Goal: Task Accomplishment & Management: Complete application form

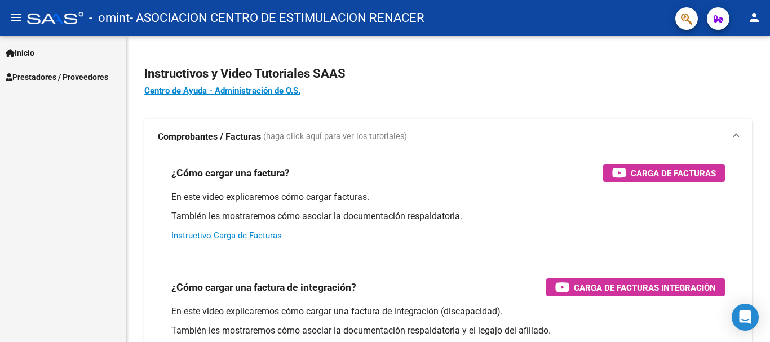
click at [45, 56] on link "Inicio" at bounding box center [63, 53] width 126 height 24
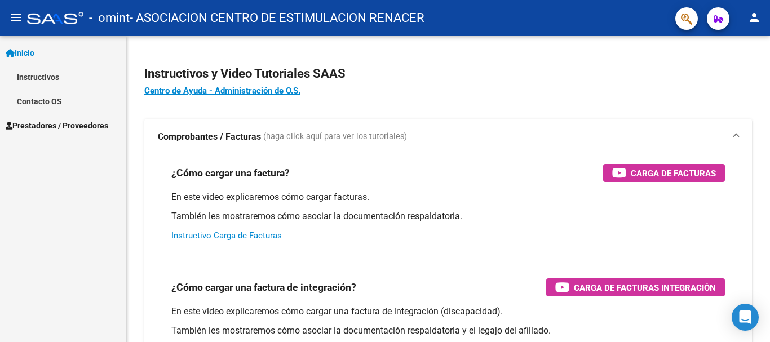
click at [72, 124] on span "Prestadores / Proveedores" at bounding box center [57, 125] width 103 height 12
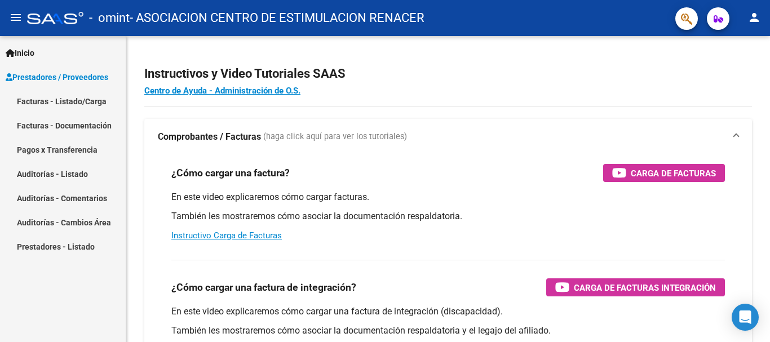
click at [79, 103] on link "Facturas - Listado/Carga" at bounding box center [63, 101] width 126 height 24
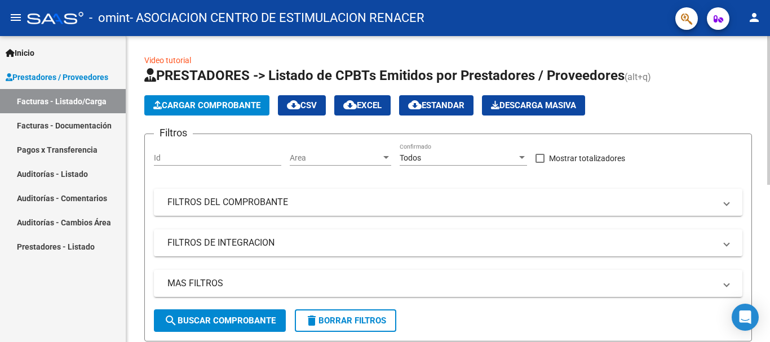
click at [233, 103] on span "Cargar Comprobante" at bounding box center [206, 105] width 107 height 10
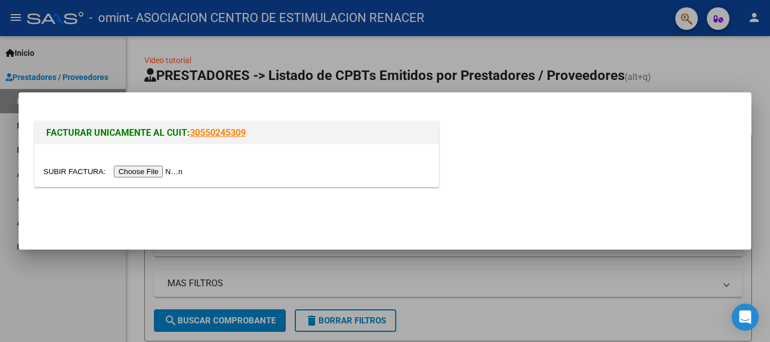
click at [163, 168] on input "file" at bounding box center [114, 172] width 143 height 12
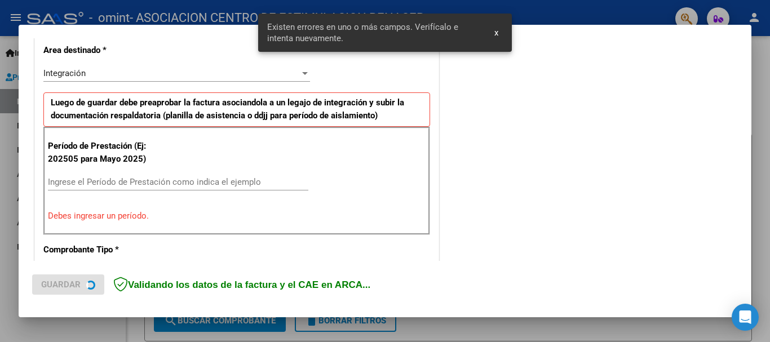
scroll to position [281, 0]
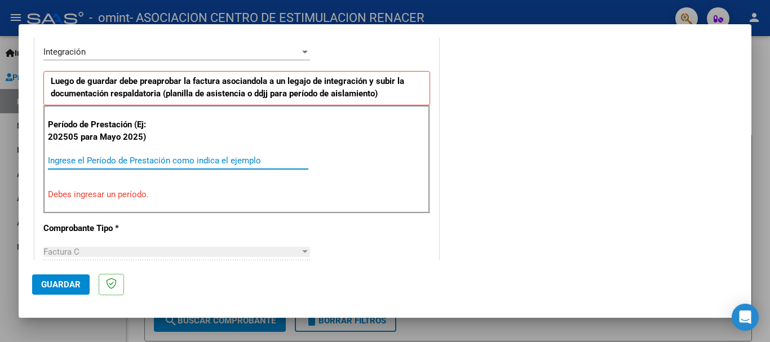
click at [112, 162] on input "Ingrese el Período de Prestación como indica el ejemplo" at bounding box center [178, 160] width 260 height 10
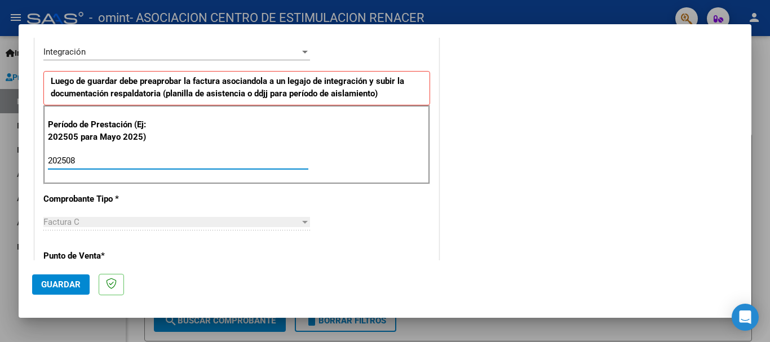
scroll to position [337, 0]
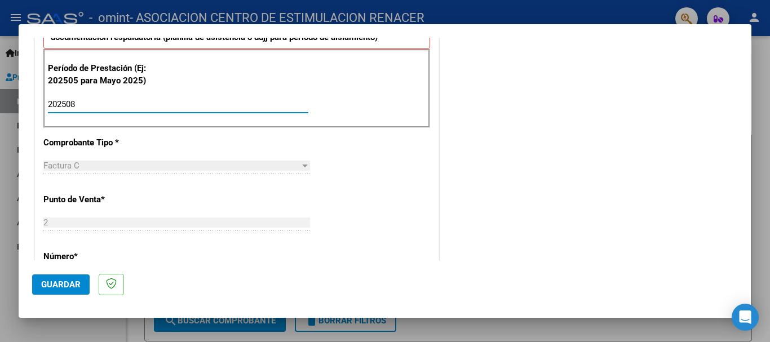
type input "202508"
click at [275, 168] on div "Factura C" at bounding box center [171, 166] width 256 height 10
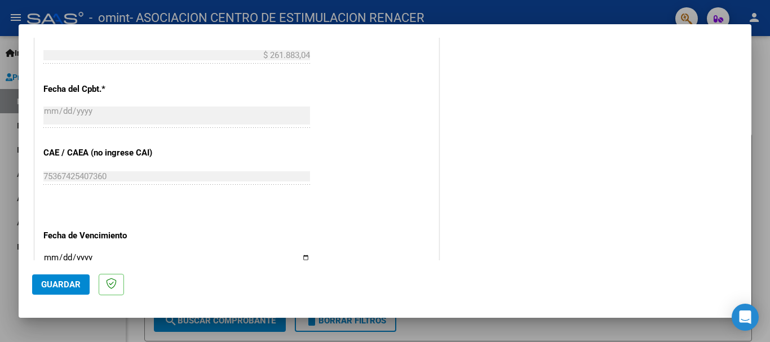
scroll to position [675, 0]
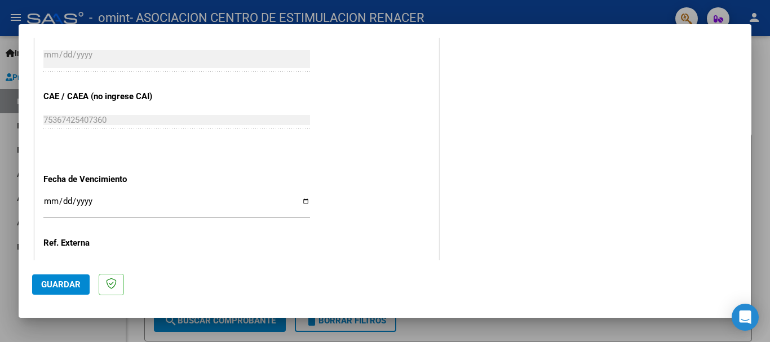
click at [305, 199] on input "Ingresar la fecha" at bounding box center [176, 206] width 266 height 18
type input "[DATE]"
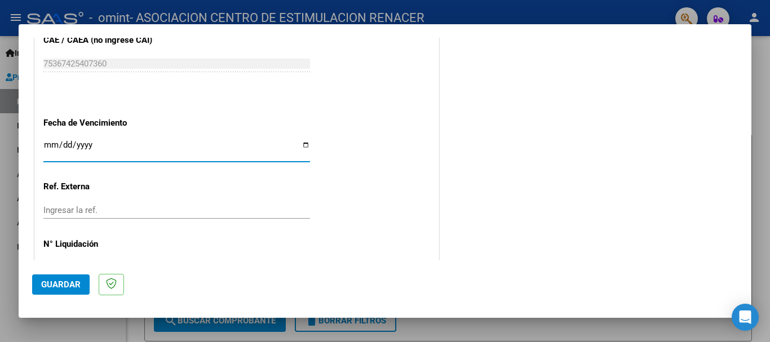
scroll to position [769, 0]
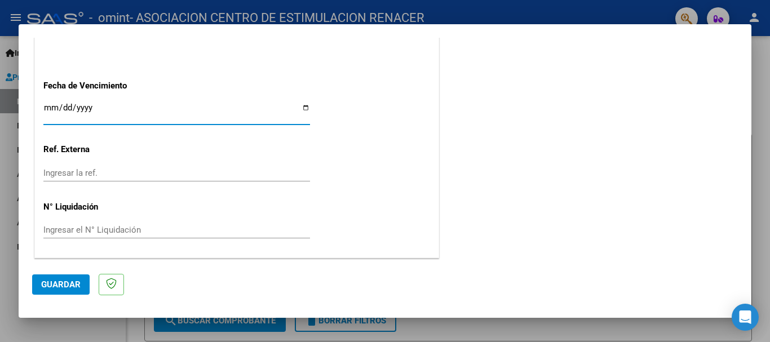
click at [53, 284] on span "Guardar" at bounding box center [60, 284] width 39 height 10
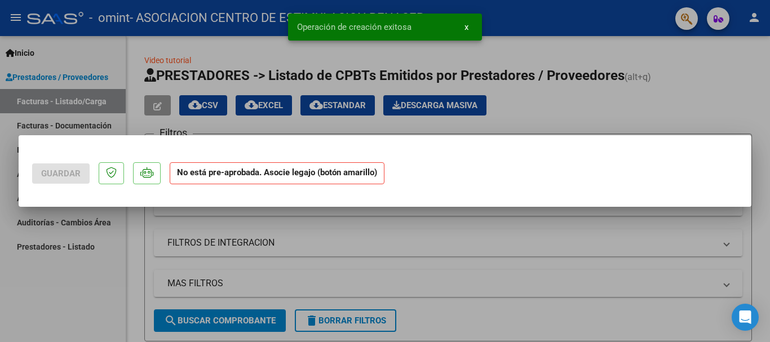
scroll to position [0, 0]
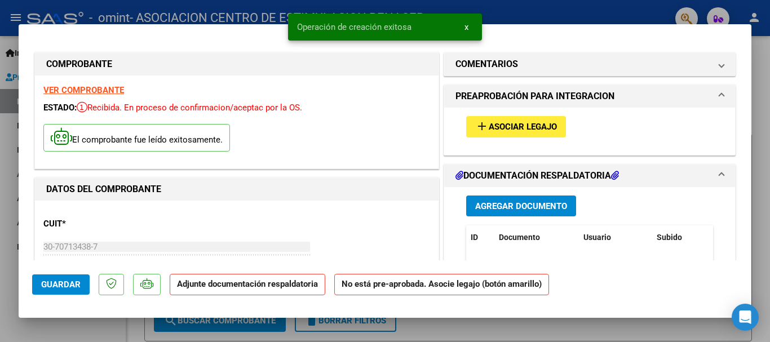
click at [519, 123] on span "Asociar Legajo" at bounding box center [522, 127] width 68 height 10
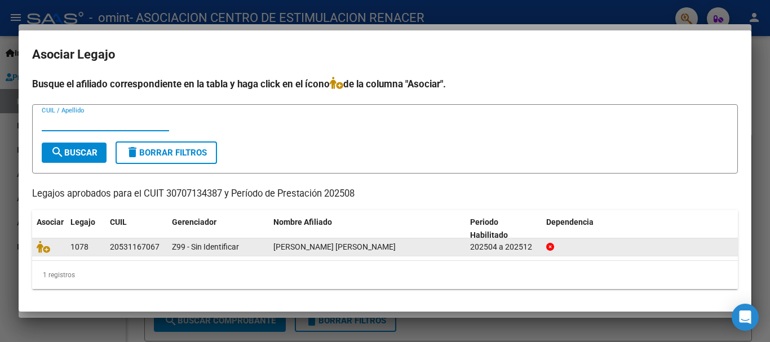
click at [111, 247] on div "20531167067" at bounding box center [135, 247] width 50 height 13
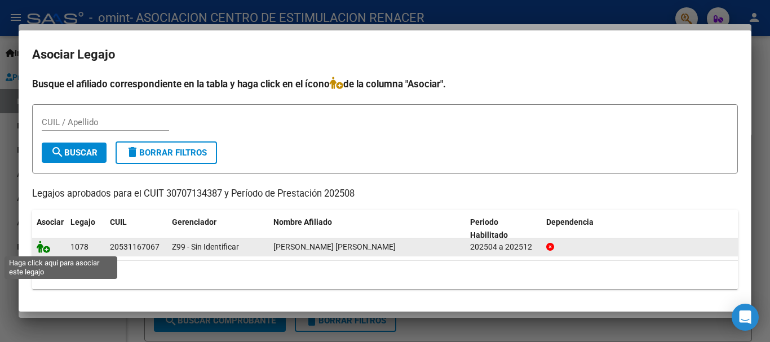
click at [41, 248] on icon at bounding box center [44, 247] width 14 height 12
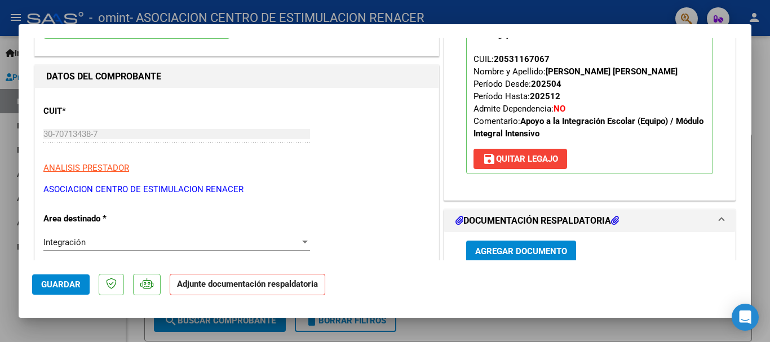
scroll to position [169, 0]
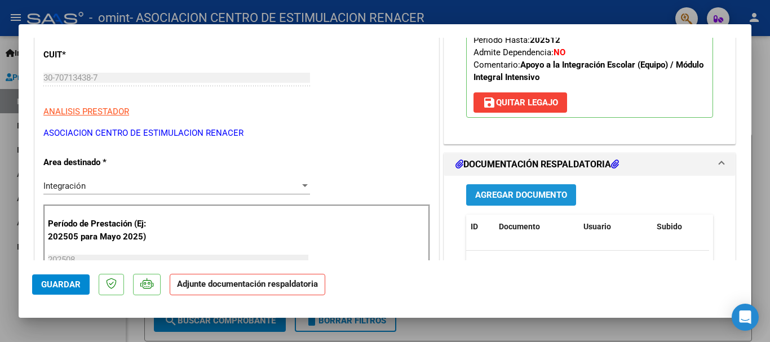
click at [545, 193] on span "Agregar Documento" at bounding box center [521, 195] width 92 height 10
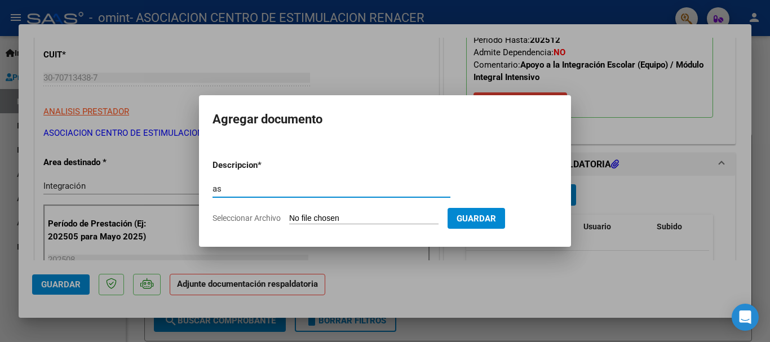
type input "a"
click at [254, 187] on input "Asistencia Modulo simple [DATE]" at bounding box center [331, 189] width 238 height 10
type input "Asistencia-Modulo simple-[DATE]"
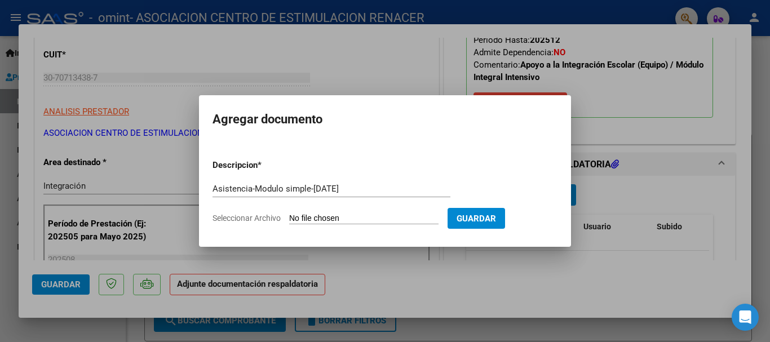
click at [348, 214] on input "Seleccionar Archivo" at bounding box center [363, 219] width 149 height 11
type input "C:\fakepath\Scan_20250909_083801.pdf.pdf.pdf"
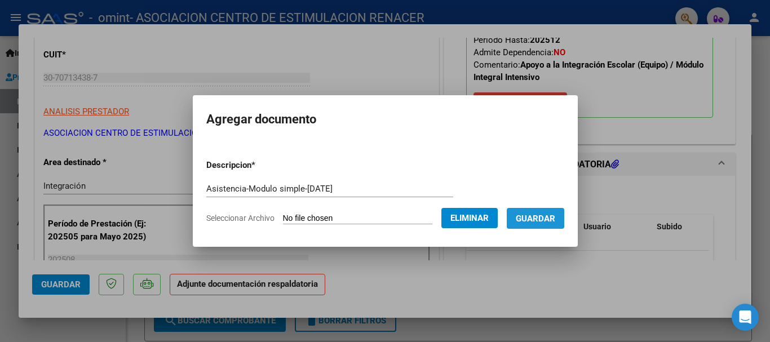
click at [544, 216] on span "Guardar" at bounding box center [534, 219] width 39 height 10
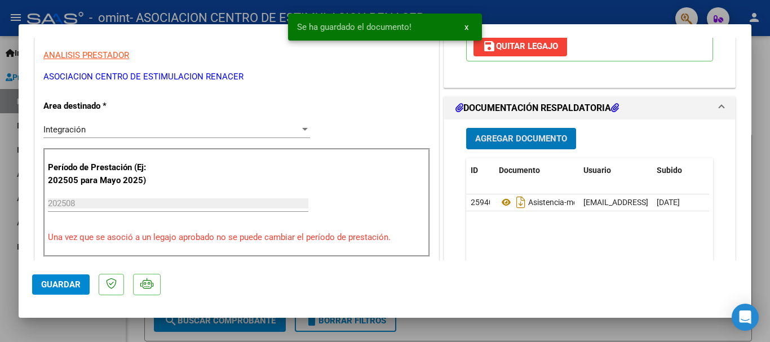
scroll to position [282, 0]
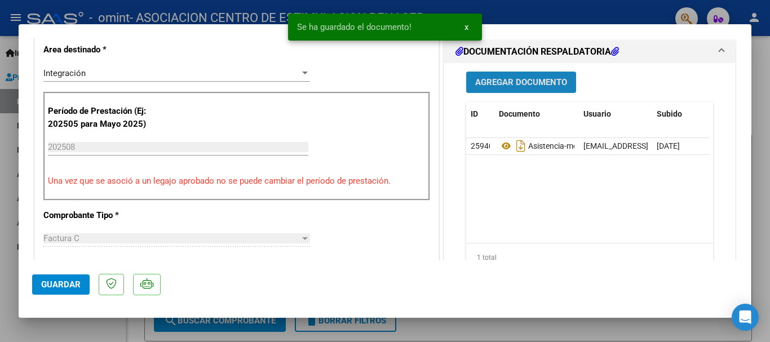
click at [521, 78] on span "Agregar Documento" at bounding box center [521, 83] width 92 height 10
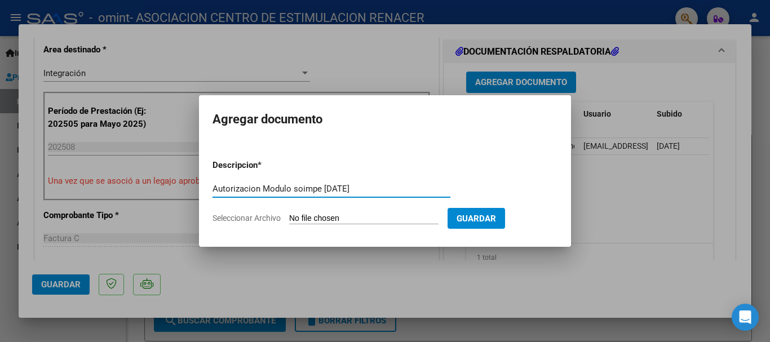
click at [304, 186] on input "Autorizacion Modulo soimpe [DATE]" at bounding box center [331, 189] width 238 height 10
click at [246, 188] on input "Autorizacion Modulo simple [DATE]" at bounding box center [331, 189] width 238 height 10
type input "Autorización Modulo simple [DATE]"
click at [364, 220] on input "Seleccionar Archivo" at bounding box center [363, 219] width 149 height 11
type input "C:\fakepath\771107_AU_1884537005_20250806_1 (1).pdf"
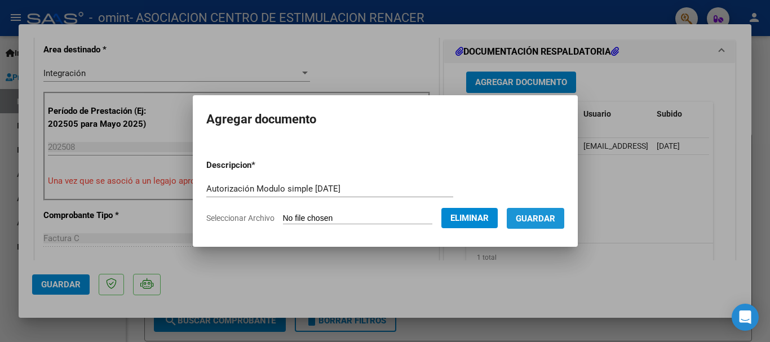
drag, startPoint x: 558, startPoint y: 216, endPoint x: 545, endPoint y: 219, distance: 13.2
click at [555, 216] on span "Guardar" at bounding box center [534, 219] width 39 height 10
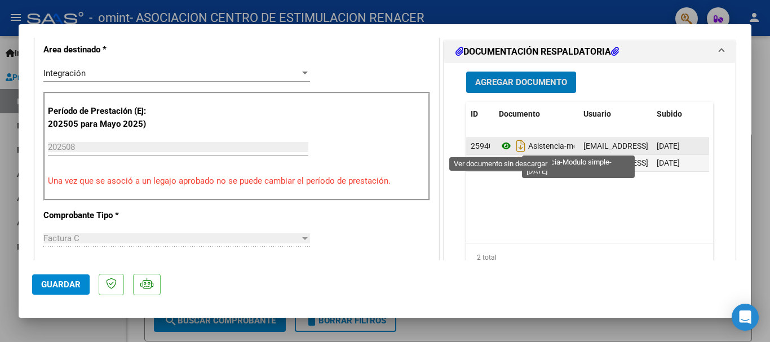
click at [500, 147] on icon at bounding box center [506, 146] width 15 height 14
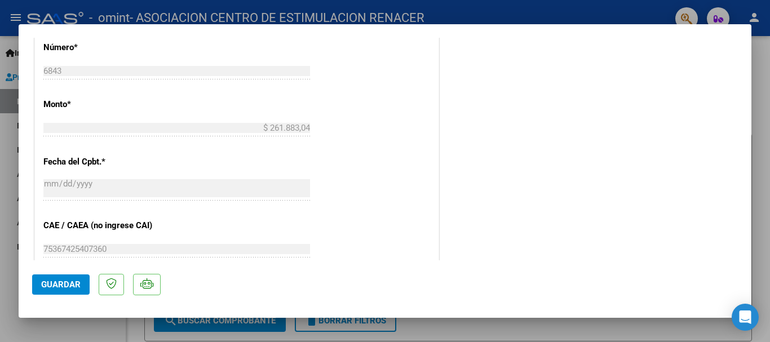
scroll to position [786, 0]
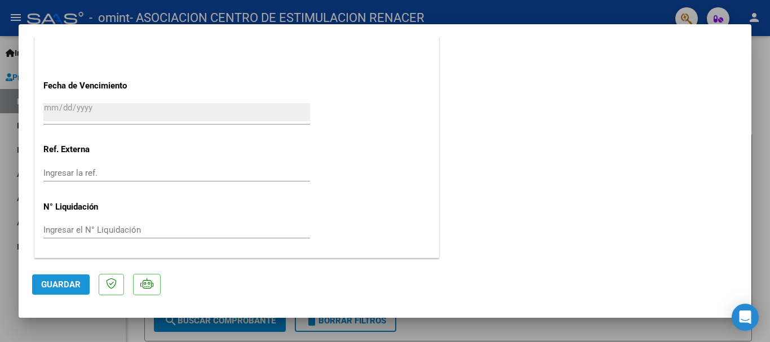
click at [59, 279] on span "Guardar" at bounding box center [60, 284] width 39 height 10
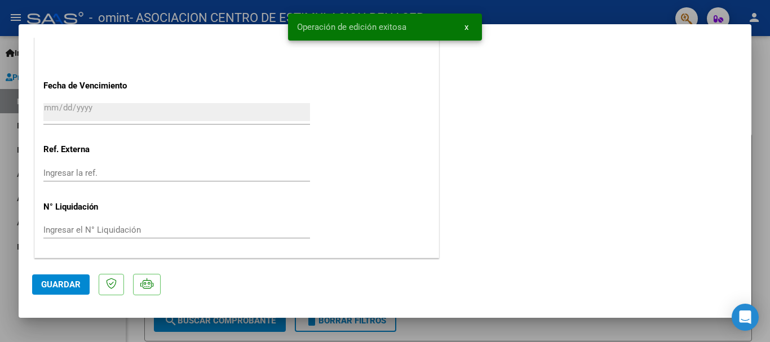
click at [466, 28] on mat-dialog-container "COMPROBANTE VER COMPROBANTE ESTADO: Recibida. En proceso de confirmacion/acepta…" at bounding box center [385, 170] width 732 height 293
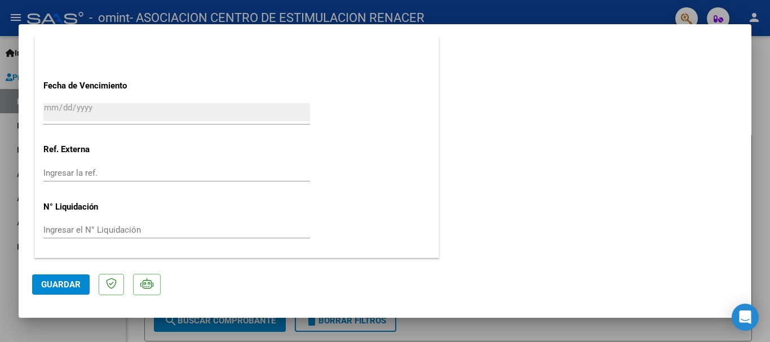
click at [759, 170] on div at bounding box center [385, 171] width 770 height 342
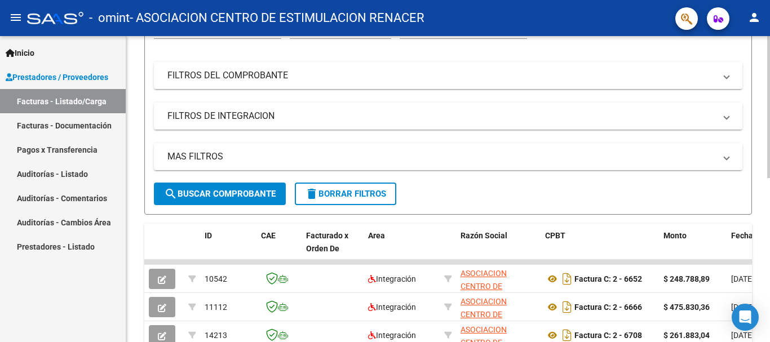
scroll to position [14, 0]
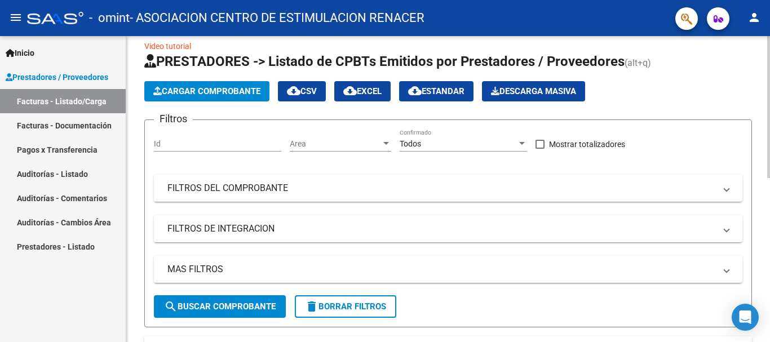
click at [201, 90] on span "Cargar Comprobante" at bounding box center [206, 91] width 107 height 10
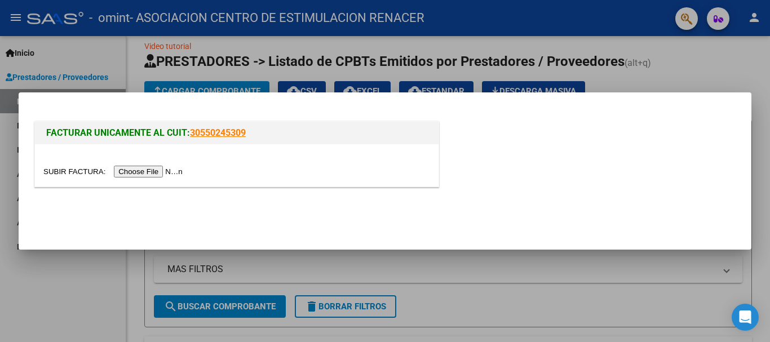
click at [163, 169] on input "file" at bounding box center [114, 172] width 143 height 12
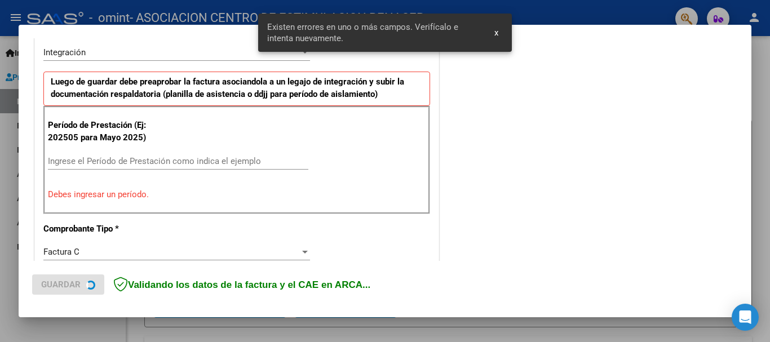
scroll to position [281, 0]
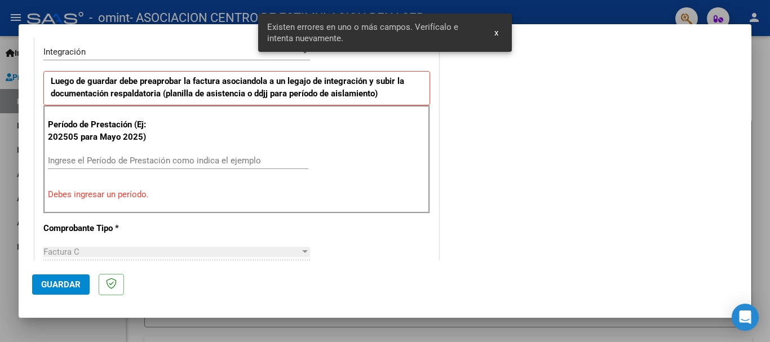
click at [63, 163] on input "Ingrese el Período de Prestación como indica el ejemplo" at bounding box center [178, 160] width 260 height 10
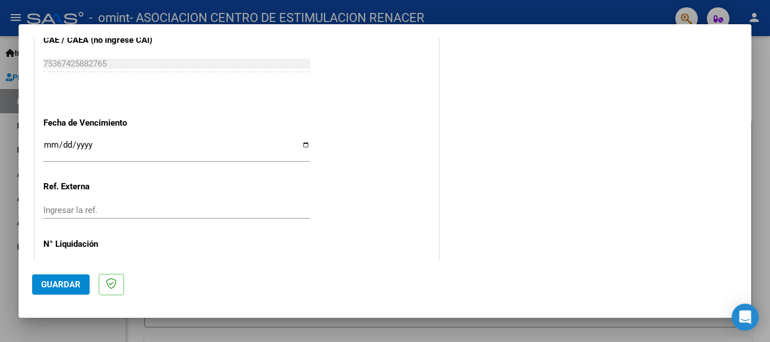
scroll to position [769, 0]
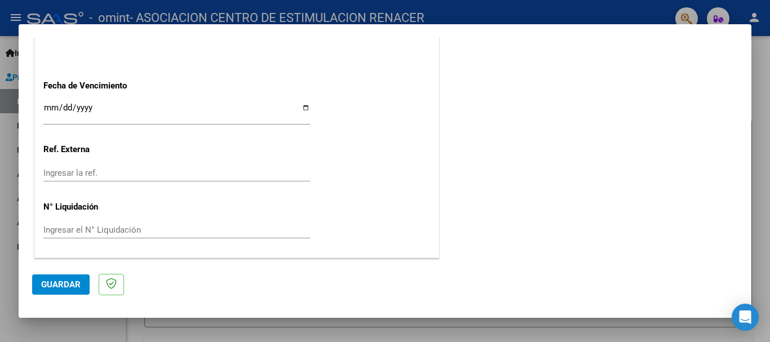
type input "202508"
click at [68, 282] on span "Guardar" at bounding box center [60, 284] width 39 height 10
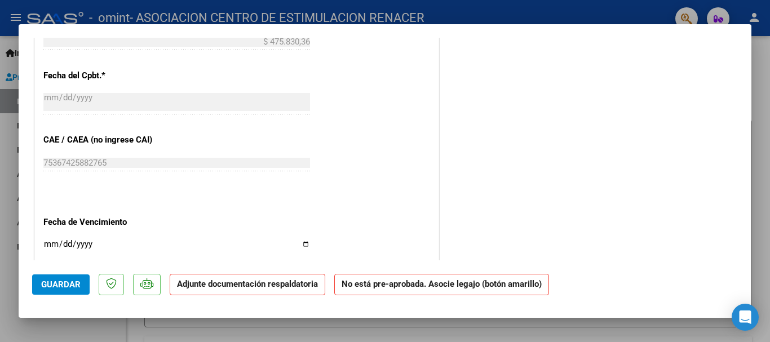
scroll to position [676, 0]
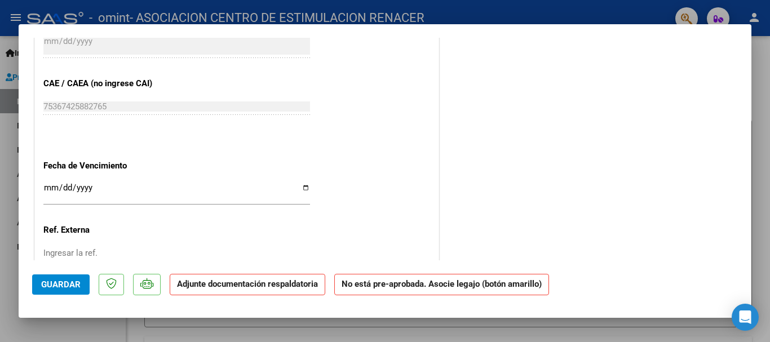
click at [300, 188] on input "Ingresar la fecha" at bounding box center [176, 192] width 266 height 18
type input "[DATE]"
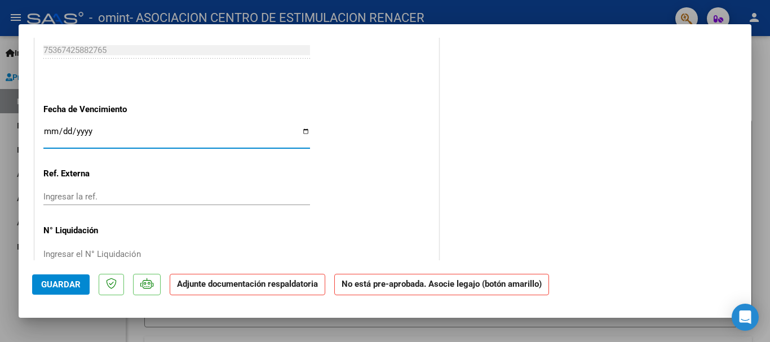
scroll to position [756, 0]
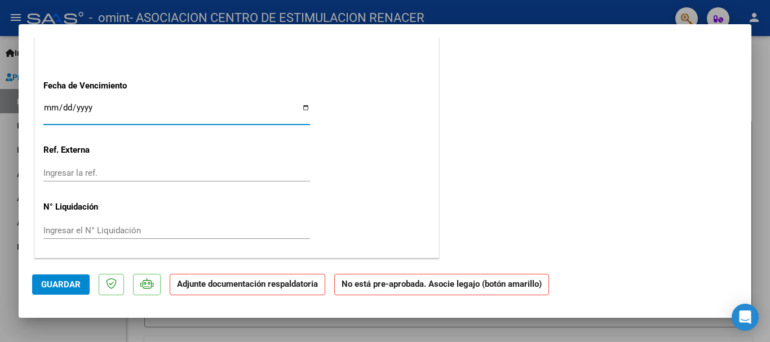
click at [65, 283] on span "Guardar" at bounding box center [60, 284] width 39 height 10
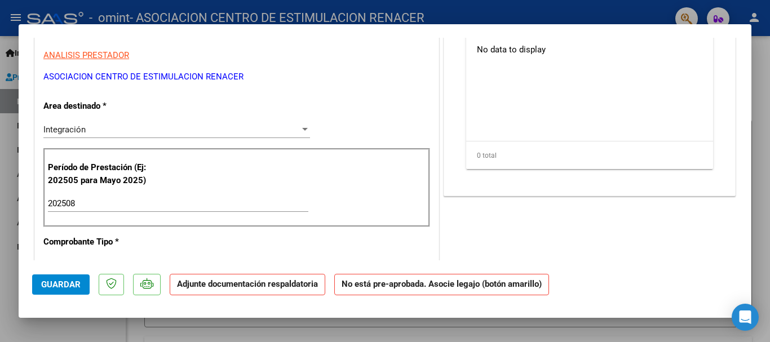
scroll to position [0, 0]
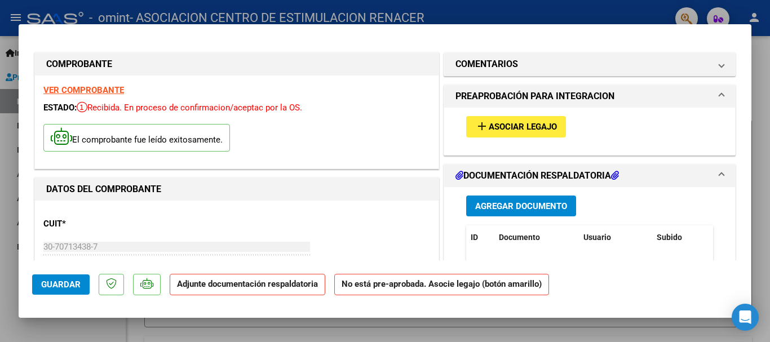
click at [536, 123] on span "Asociar Legajo" at bounding box center [522, 127] width 68 height 10
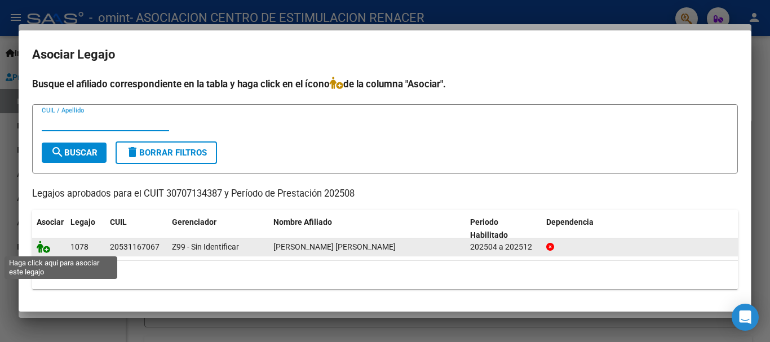
click at [41, 246] on icon at bounding box center [44, 247] width 14 height 12
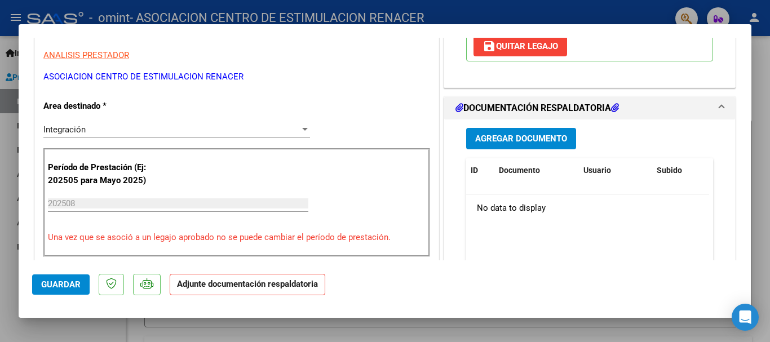
scroll to position [169, 0]
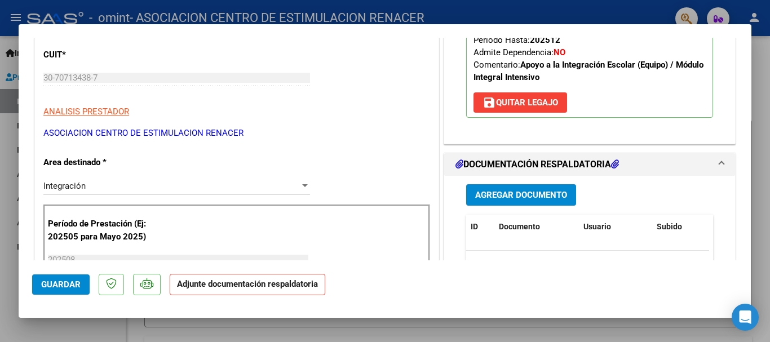
click at [520, 193] on span "Agregar Documento" at bounding box center [521, 195] width 92 height 10
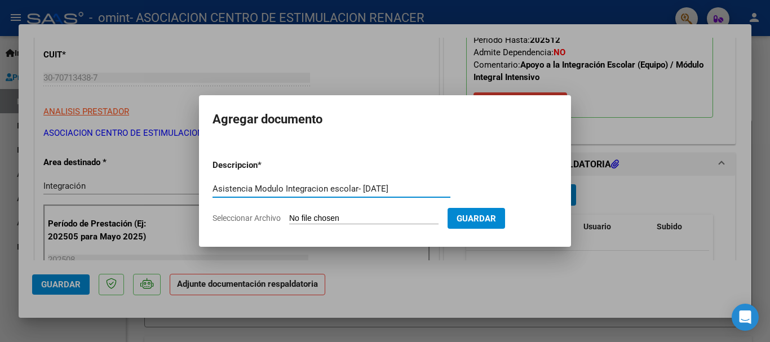
click at [250, 188] on input "Asistencia Modulo Integracion escolar- [DATE]" at bounding box center [331, 189] width 238 height 10
drag, startPoint x: 257, startPoint y: 187, endPoint x: 267, endPoint y: 182, distance: 11.3
click at [259, 186] on input "Asistencia- Modulo Integracion escolar- [DATE]" at bounding box center [331, 189] width 238 height 10
click at [311, 186] on input "Asistencia-Modulo Integracion escolar- [DATE]" at bounding box center [331, 189] width 238 height 10
type input "Asistencia-Modulo Integración escolar- [DATE]"
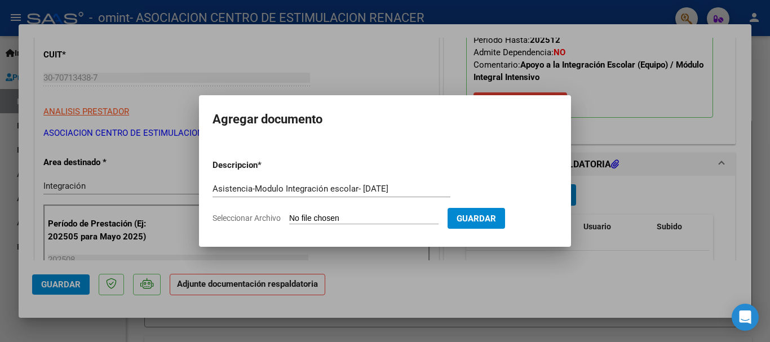
click at [341, 216] on input "Seleccionar Archivo" at bounding box center [363, 219] width 149 height 11
type input "C:\fakepath\Scan_20250909_084439.pdf"
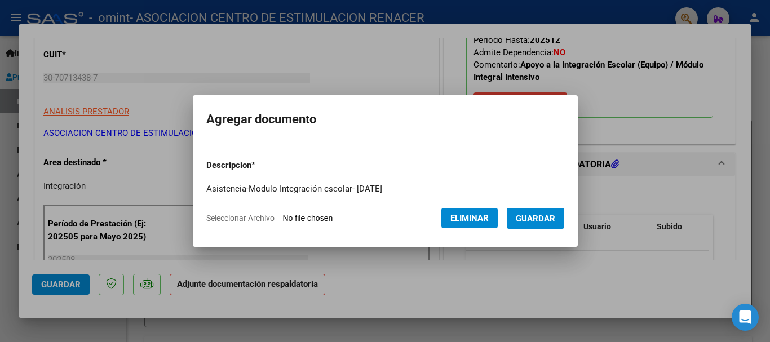
click at [546, 221] on span "Guardar" at bounding box center [534, 219] width 39 height 10
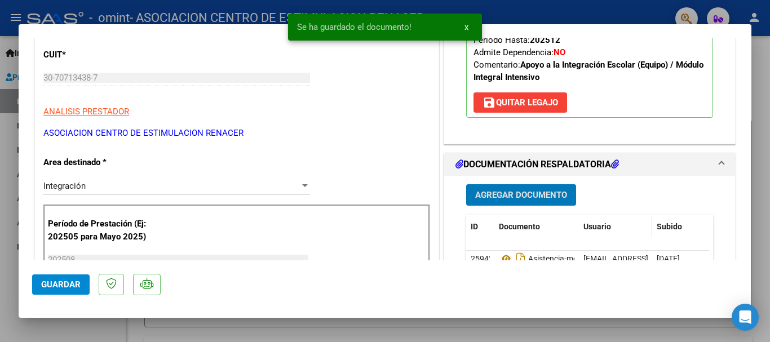
scroll to position [225, 0]
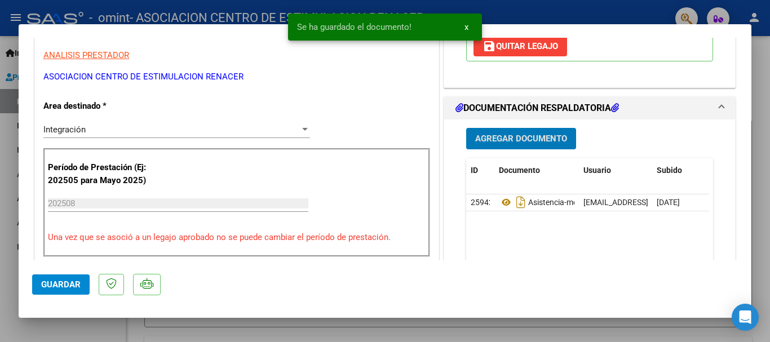
click at [510, 134] on span "Agregar Documento" at bounding box center [521, 139] width 92 height 10
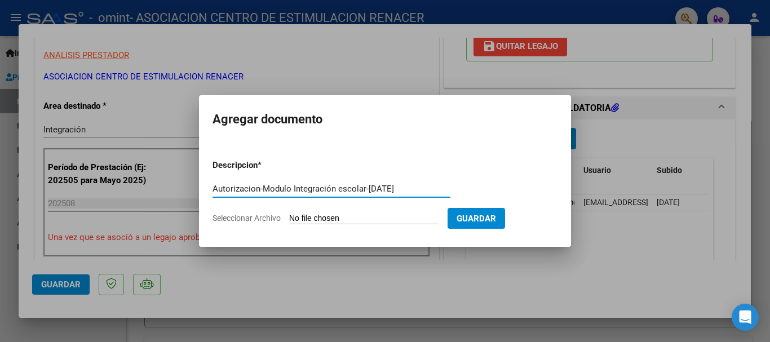
type input "Autorizacion-Modulo Integración escolar-[DATE]"
click at [339, 219] on input "Seleccionar Archivo" at bounding box center [363, 219] width 149 height 11
type input "C:\fakepath\Scan_20250909_084439.pdf"
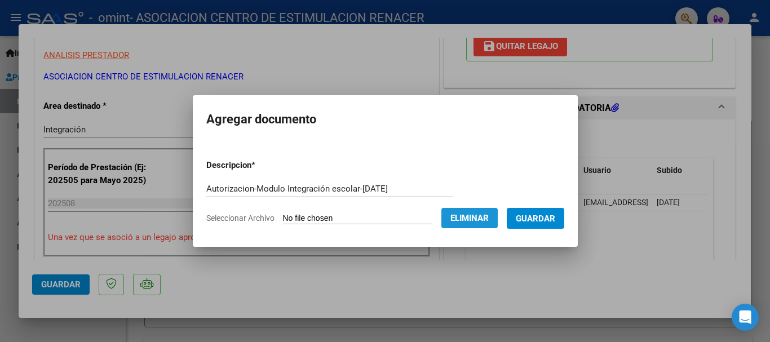
click at [488, 219] on span "Eliminar" at bounding box center [469, 218] width 38 height 10
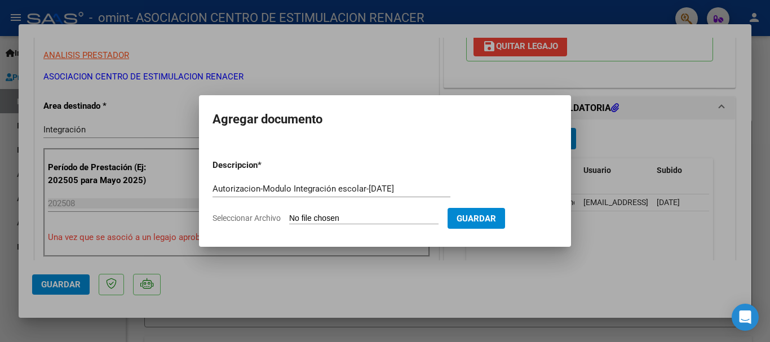
click at [367, 218] on input "Seleccionar Archivo" at bounding box center [363, 219] width 149 height 11
type input "C:\fakepath\771107_AU_1884537005_20250806_1 (1).pdf"
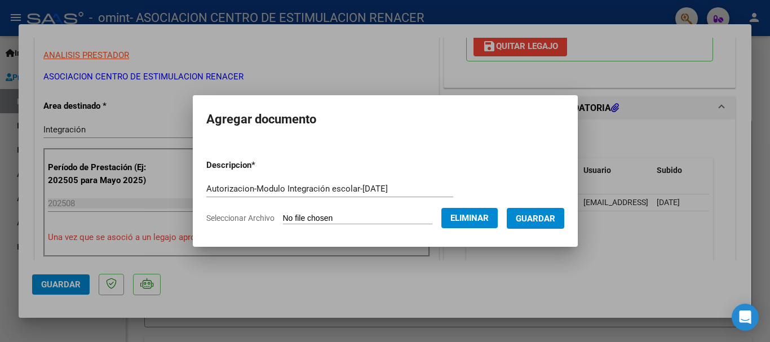
click at [537, 217] on span "Guardar" at bounding box center [534, 219] width 39 height 10
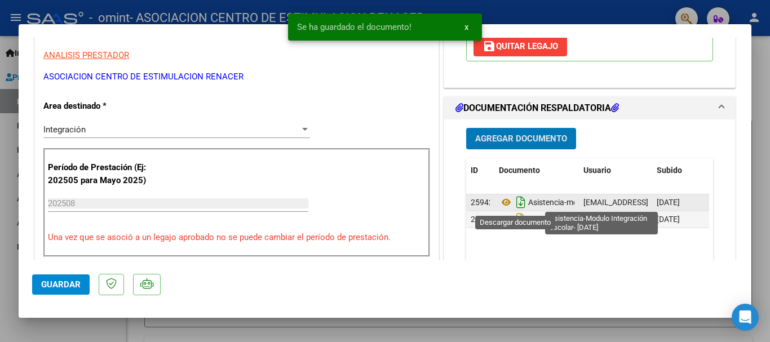
click at [514, 202] on icon "Descargar documento" at bounding box center [520, 202] width 15 height 18
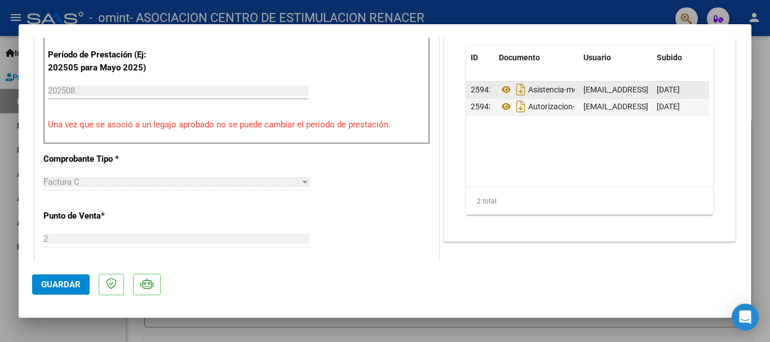
scroll to position [451, 0]
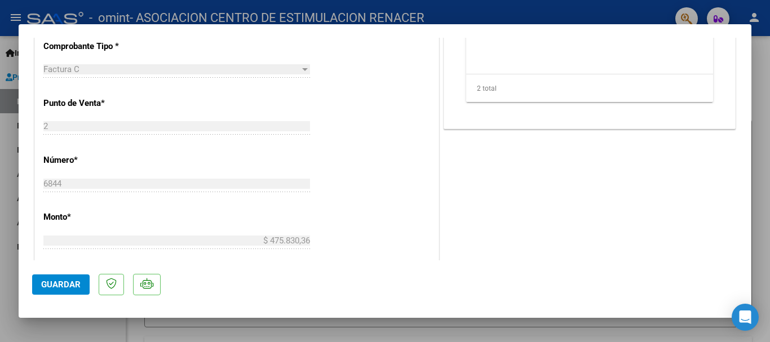
click at [48, 282] on span "Guardar" at bounding box center [60, 284] width 39 height 10
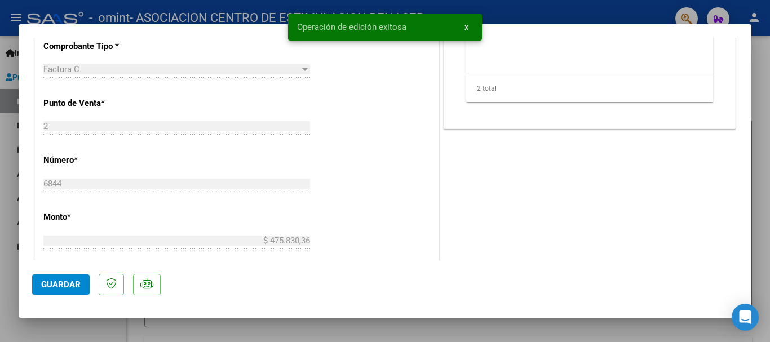
click at [755, 50] on div at bounding box center [385, 171] width 770 height 342
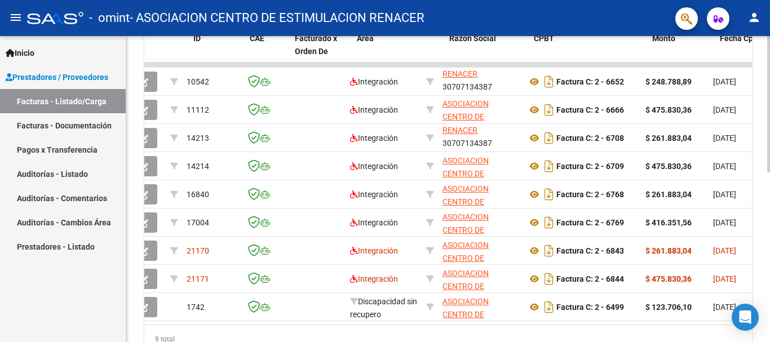
scroll to position [0, 0]
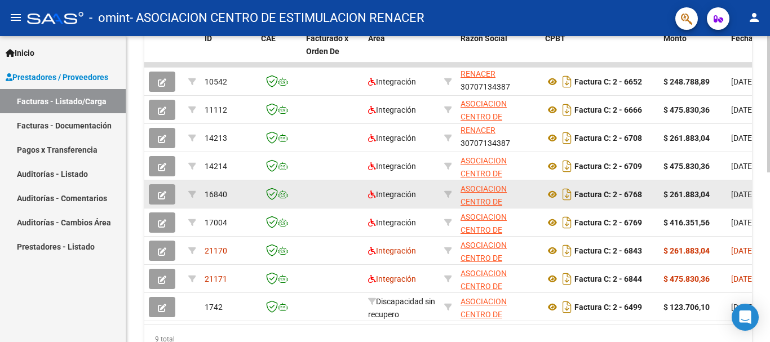
click at [166, 194] on button "button" at bounding box center [162, 194] width 26 height 20
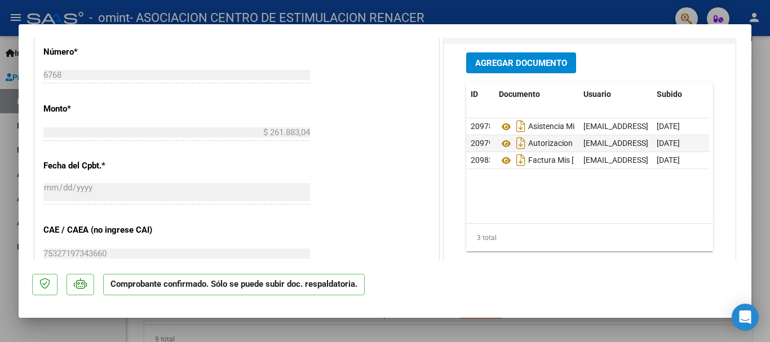
scroll to position [563, 0]
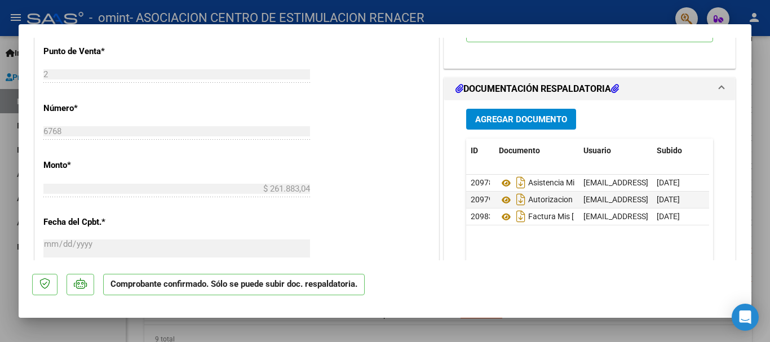
click at [762, 72] on div at bounding box center [385, 171] width 770 height 342
type input "$ 0,00"
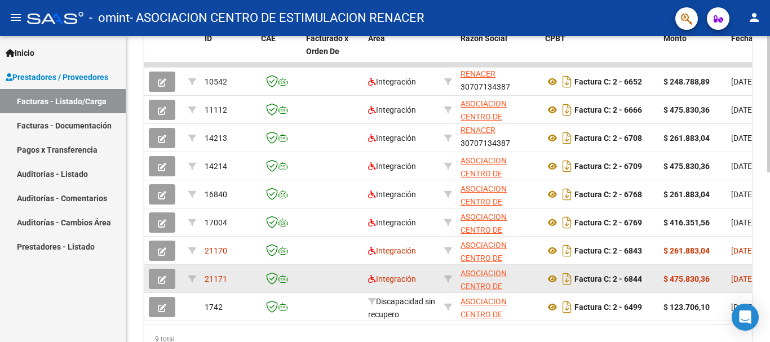
click at [161, 278] on icon "button" at bounding box center [162, 279] width 8 height 8
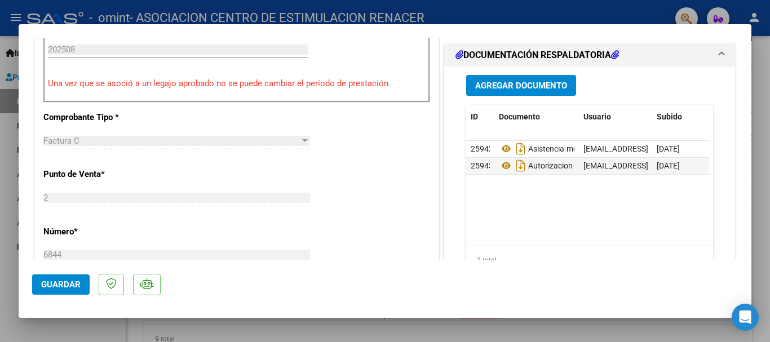
scroll to position [282, 0]
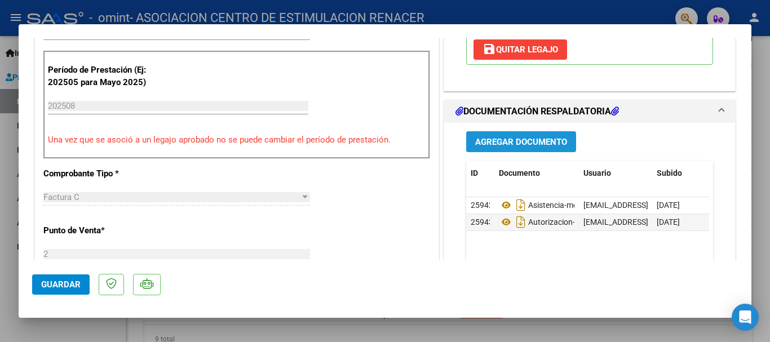
click at [536, 139] on span "Agregar Documento" at bounding box center [521, 142] width 92 height 10
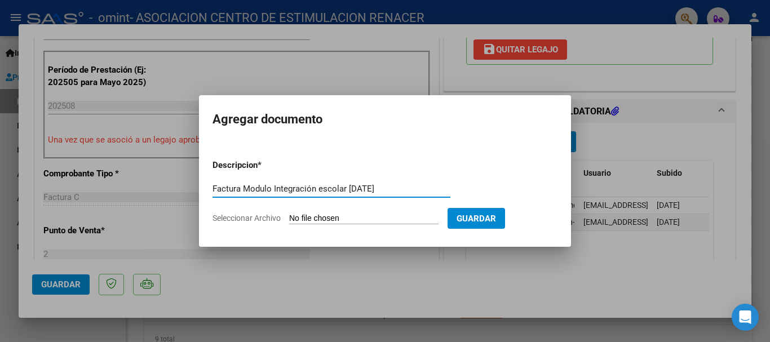
drag, startPoint x: 403, startPoint y: 189, endPoint x: 226, endPoint y: 185, distance: 177.5
click at [205, 186] on mat-dialog-content "Descripcion * Factura Modulo Integración escolar [DATE] Escriba aquí una descri…" at bounding box center [385, 186] width 372 height 91
drag, startPoint x: 242, startPoint y: 188, endPoint x: 250, endPoint y: 177, distance: 13.3
click at [242, 187] on input "Factura Modulo Integración escolar [DATE]" at bounding box center [331, 189] width 238 height 10
click at [242, 189] on input "Factura Modulo Integración escolar [DATE]" at bounding box center [331, 189] width 238 height 10
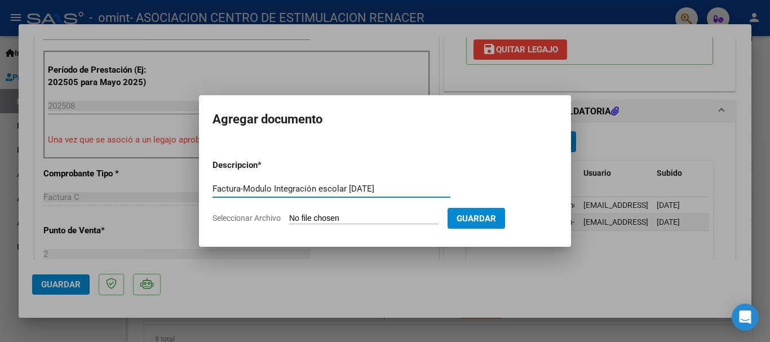
click at [344, 188] on input "Factura-Modulo Integración escolar [DATE]" at bounding box center [331, 189] width 238 height 10
type input "Factura-Modulo Integración escolar-[DATE]"
click at [362, 220] on input "Seleccionar Archivo" at bounding box center [363, 219] width 149 height 11
type input "C:\fakepath\30707134387_011_00002_00006844.pdf"
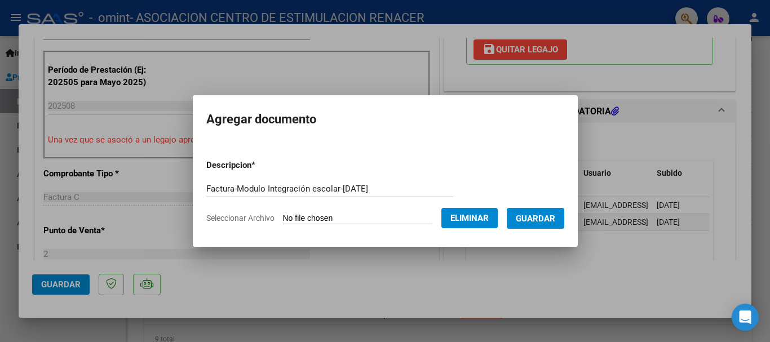
click at [545, 217] on span "Guardar" at bounding box center [534, 219] width 39 height 10
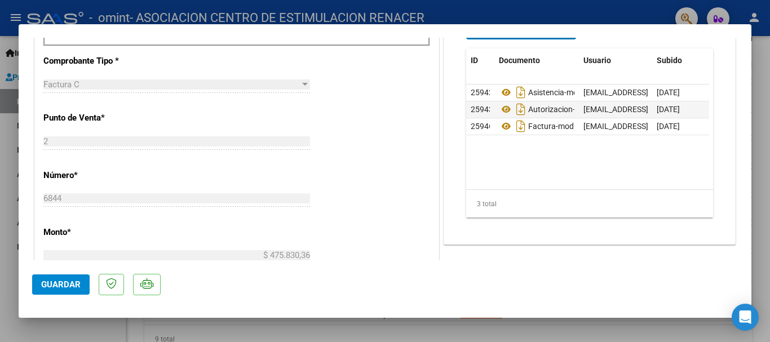
scroll to position [338, 0]
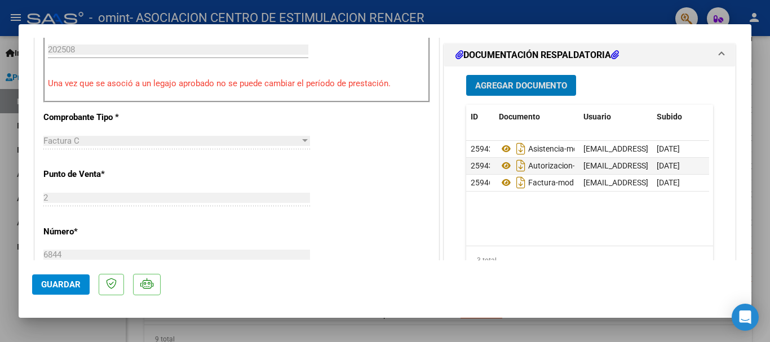
click at [71, 281] on span "Guardar" at bounding box center [60, 284] width 39 height 10
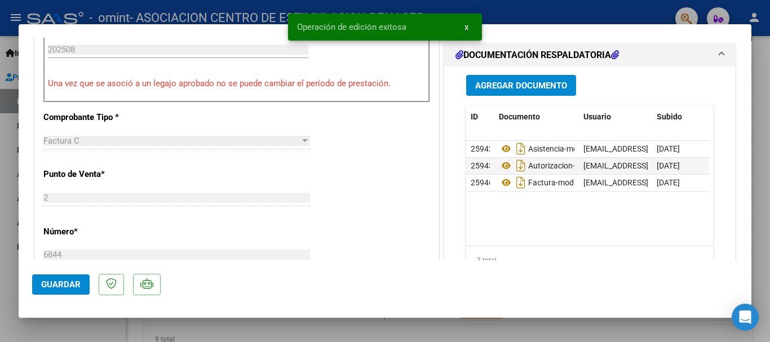
click at [758, 63] on div at bounding box center [385, 171] width 770 height 342
type input "$ 0,00"
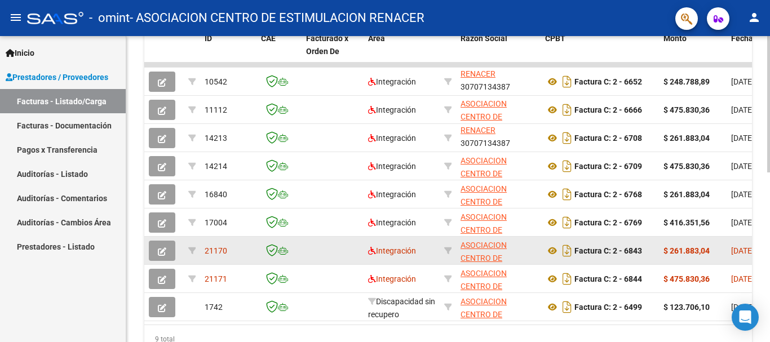
click at [157, 250] on button "button" at bounding box center [162, 251] width 26 height 20
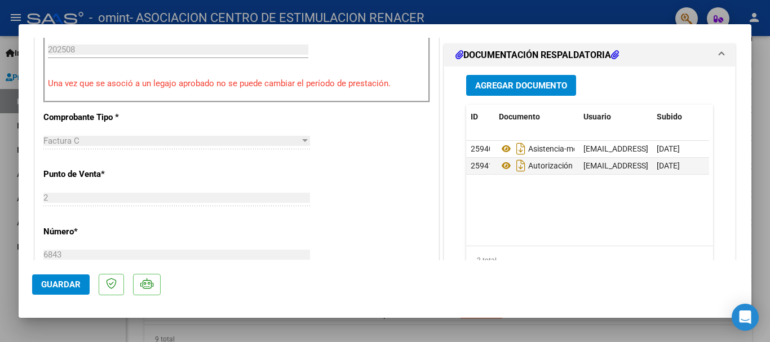
click at [534, 82] on span "Agregar Documento" at bounding box center [521, 86] width 92 height 10
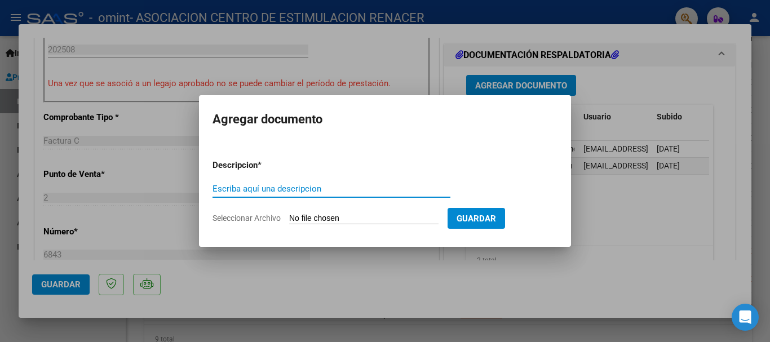
paste input "Factura Modulo Integración escolar [DATE]"
drag, startPoint x: 346, startPoint y: 188, endPoint x: 358, endPoint y: 174, distance: 18.4
click at [346, 187] on input "Factura Modulo Integración escolar [DATE]" at bounding box center [331, 189] width 238 height 10
type input "Factura Modulo simple [DATE]"
click at [343, 216] on input "Seleccionar Archivo" at bounding box center [363, 219] width 149 height 11
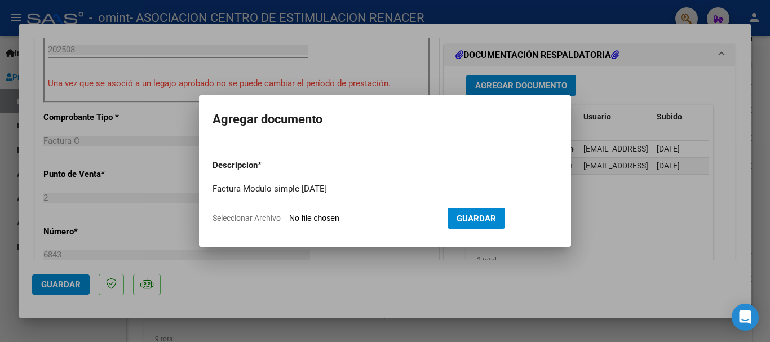
type input "C:\fakepath\30707134387_011_00002_00006843.pdf"
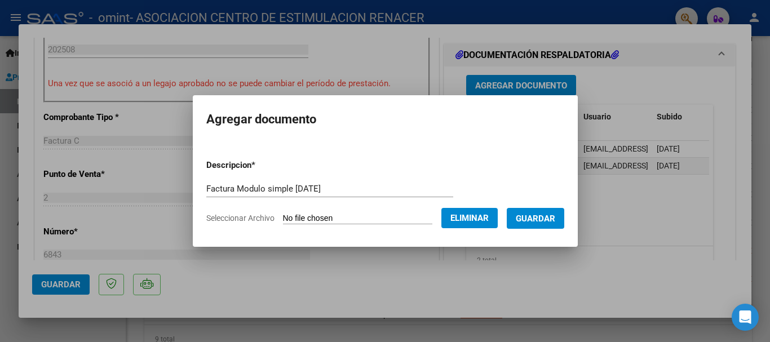
click at [536, 216] on span "Guardar" at bounding box center [534, 219] width 39 height 10
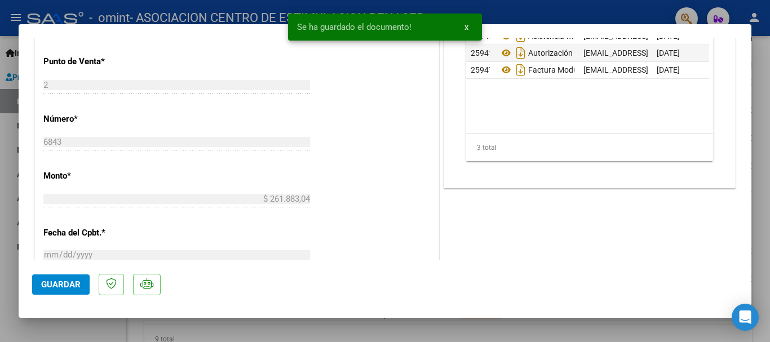
scroll to position [507, 0]
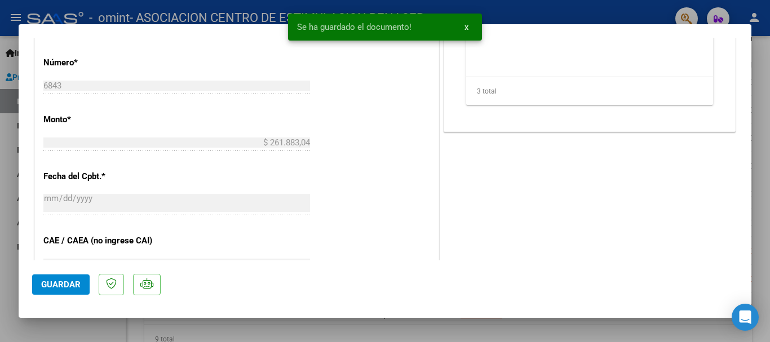
click at [64, 283] on span "Guardar" at bounding box center [60, 284] width 39 height 10
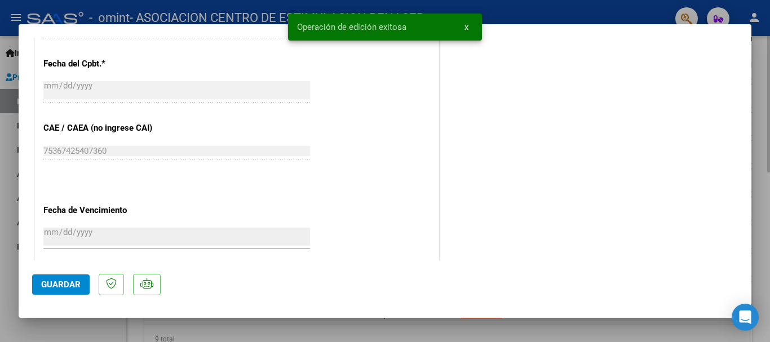
click at [755, 67] on div at bounding box center [385, 171] width 770 height 342
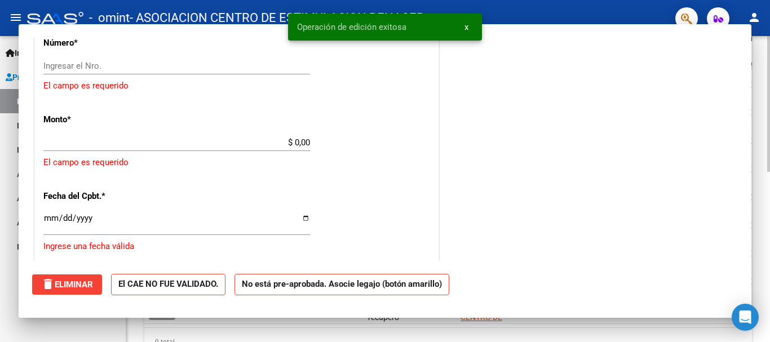
scroll to position [0, 0]
